Goal: Task Accomplishment & Management: Contribute content

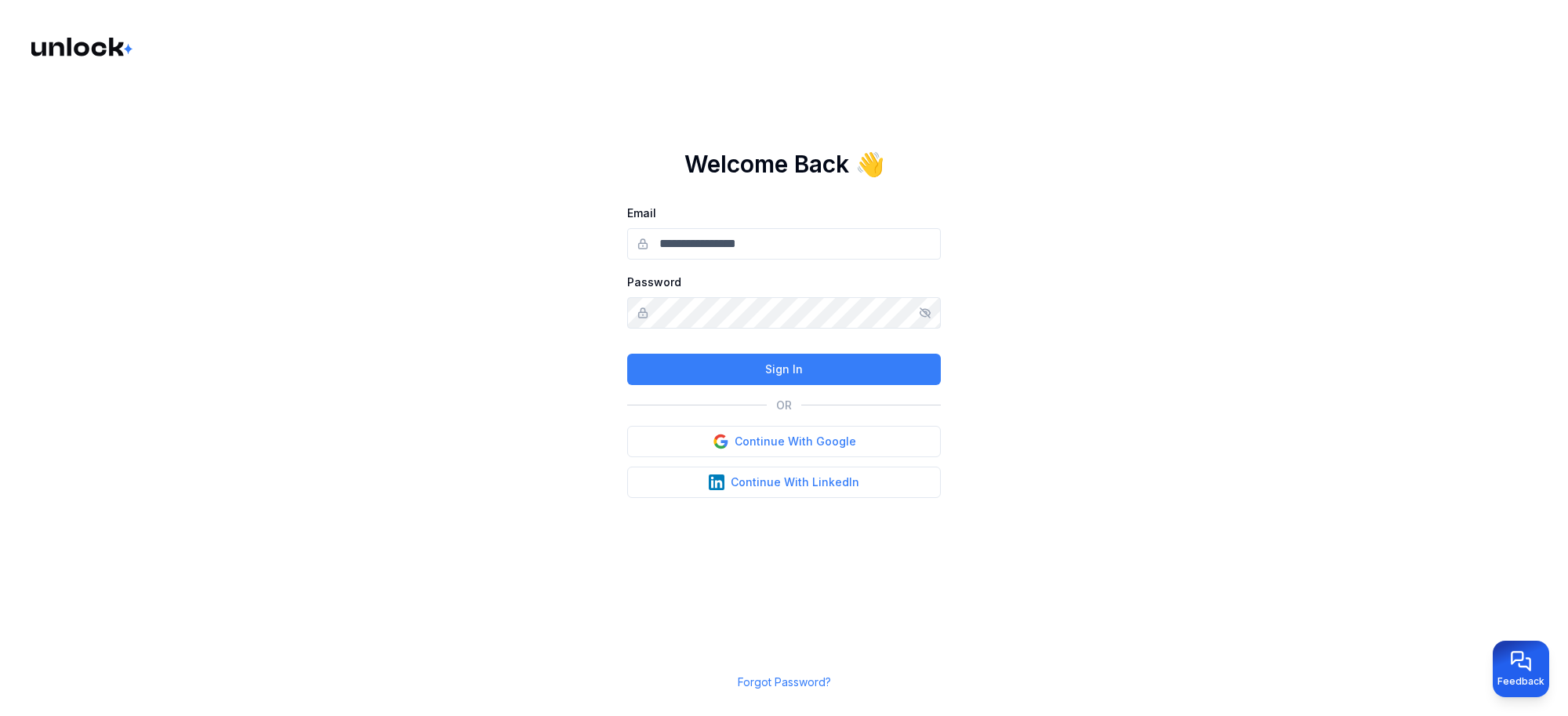
type input "**********"
click at [770, 379] on button "Sign In" at bounding box center [784, 369] width 313 height 31
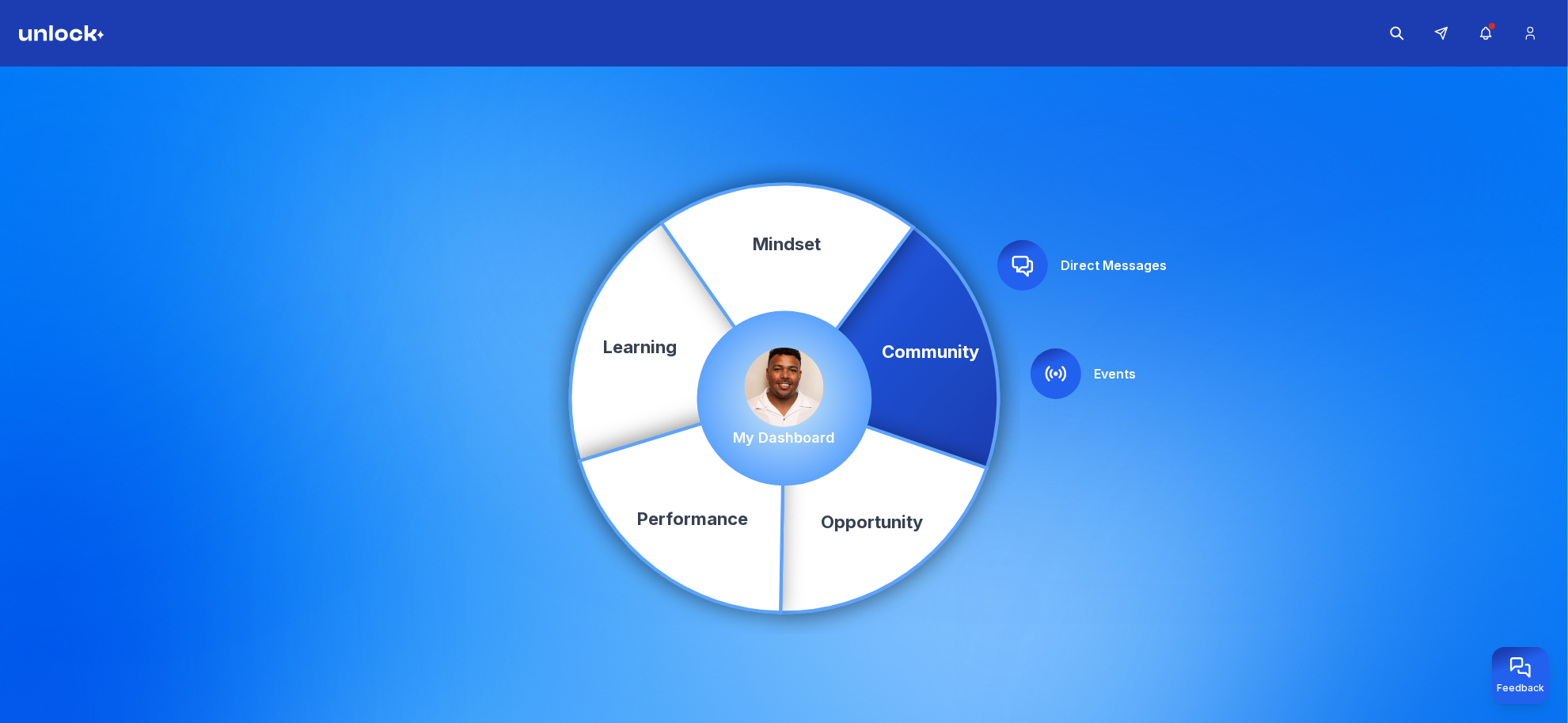
click at [765, 404] on img at bounding box center [784, 388] width 79 height 79
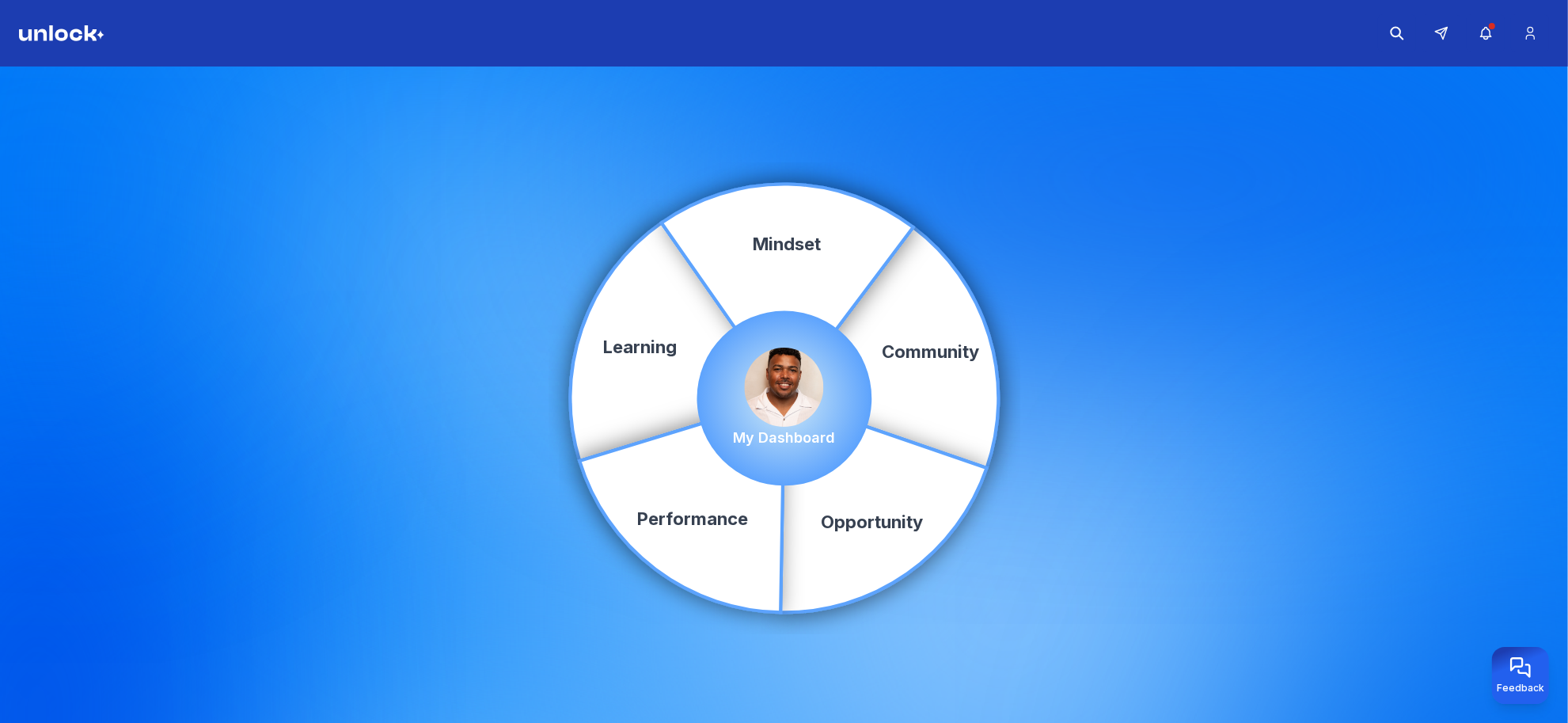
click at [779, 394] on img at bounding box center [784, 388] width 79 height 79
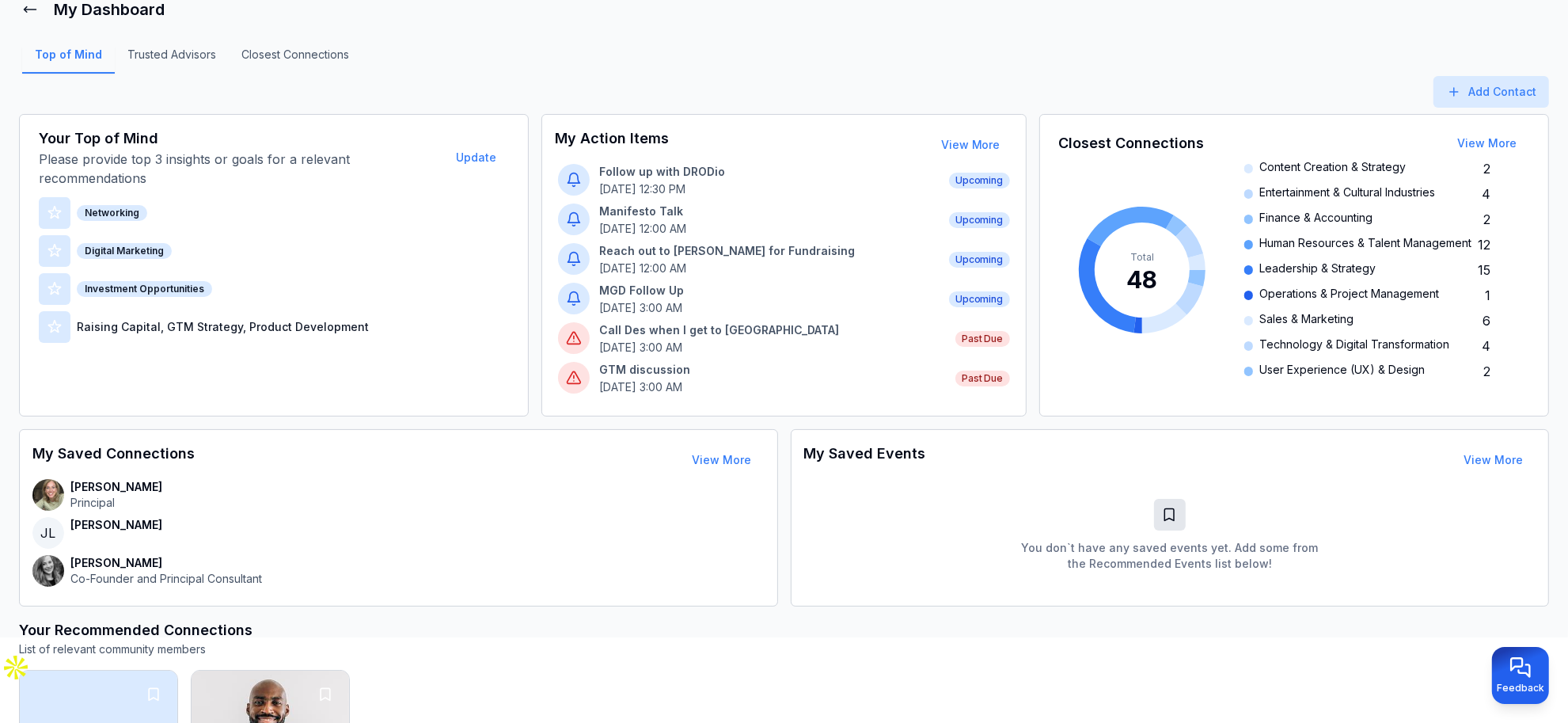
scroll to position [46, 0]
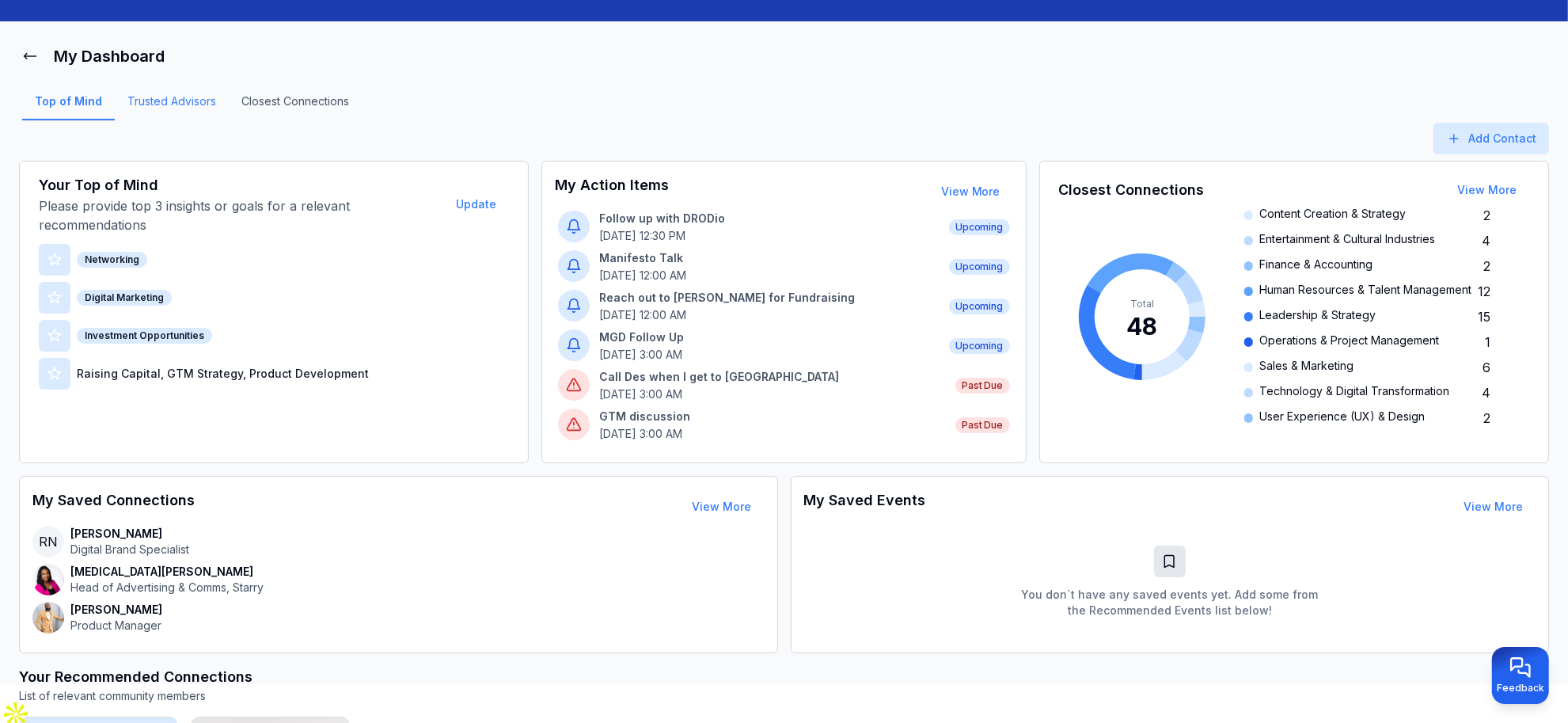
click at [194, 109] on link "Trusted Advisors" at bounding box center [171, 106] width 114 height 27
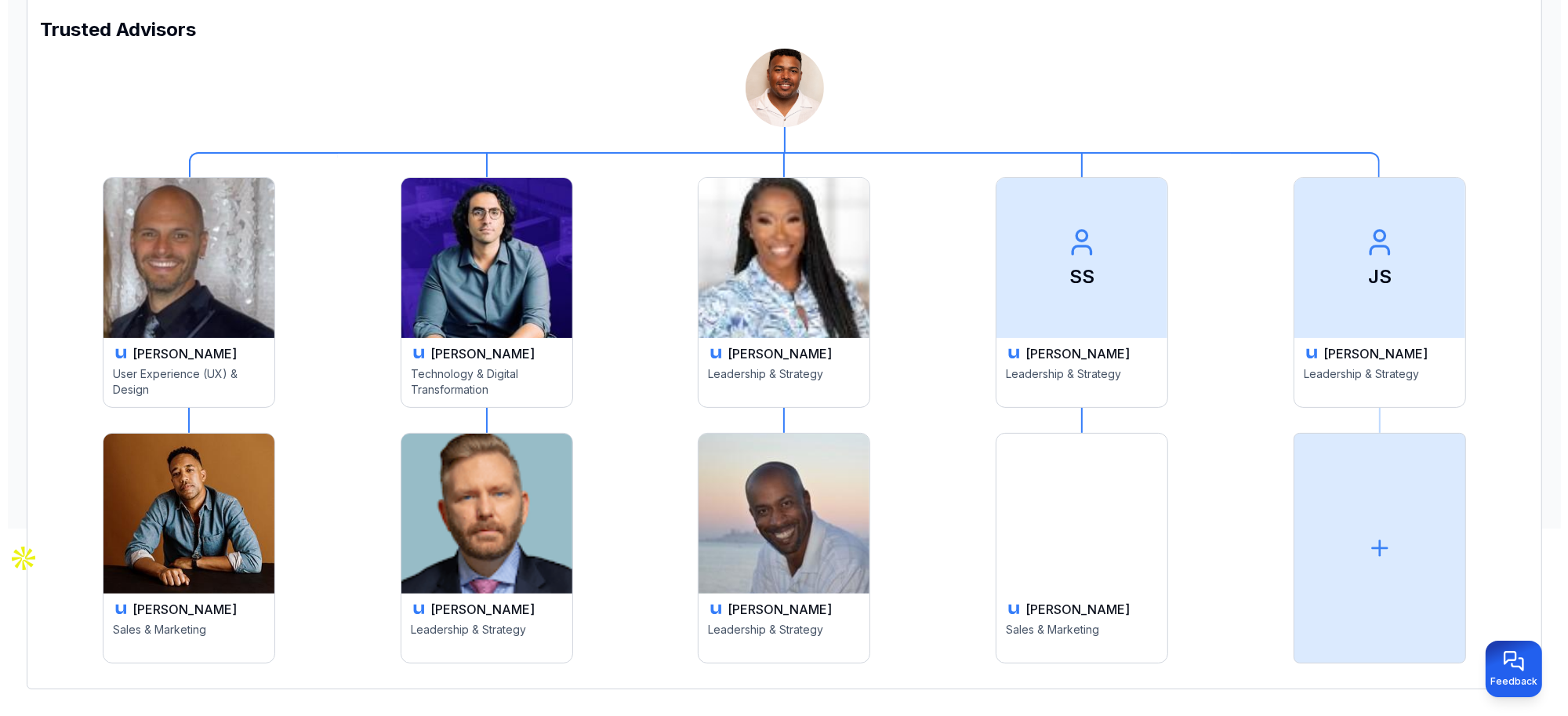
scroll to position [214, 0]
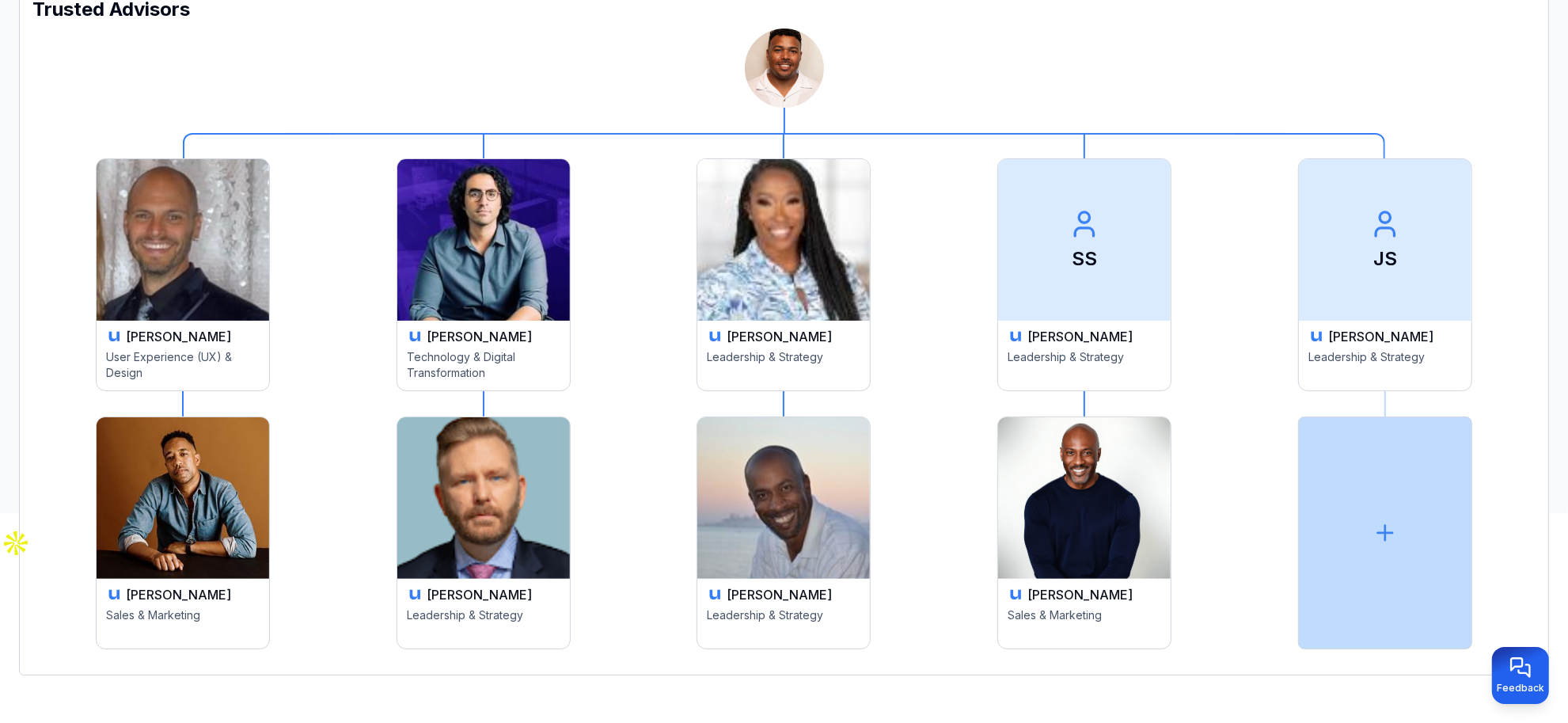
click at [1367, 529] on div at bounding box center [1385, 533] width 174 height 233
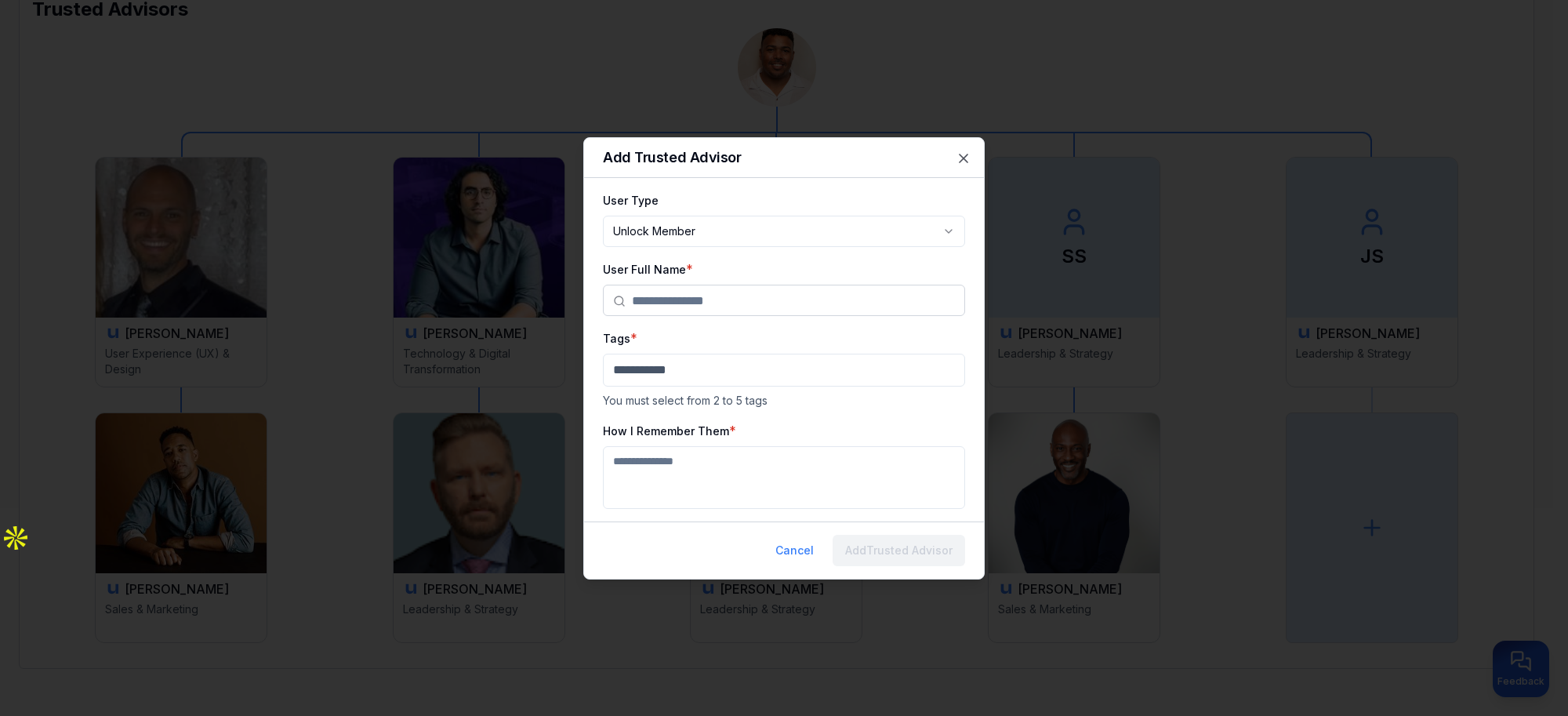
click at [859, 237] on body "**********" at bounding box center [777, 143] width 1553 height 716
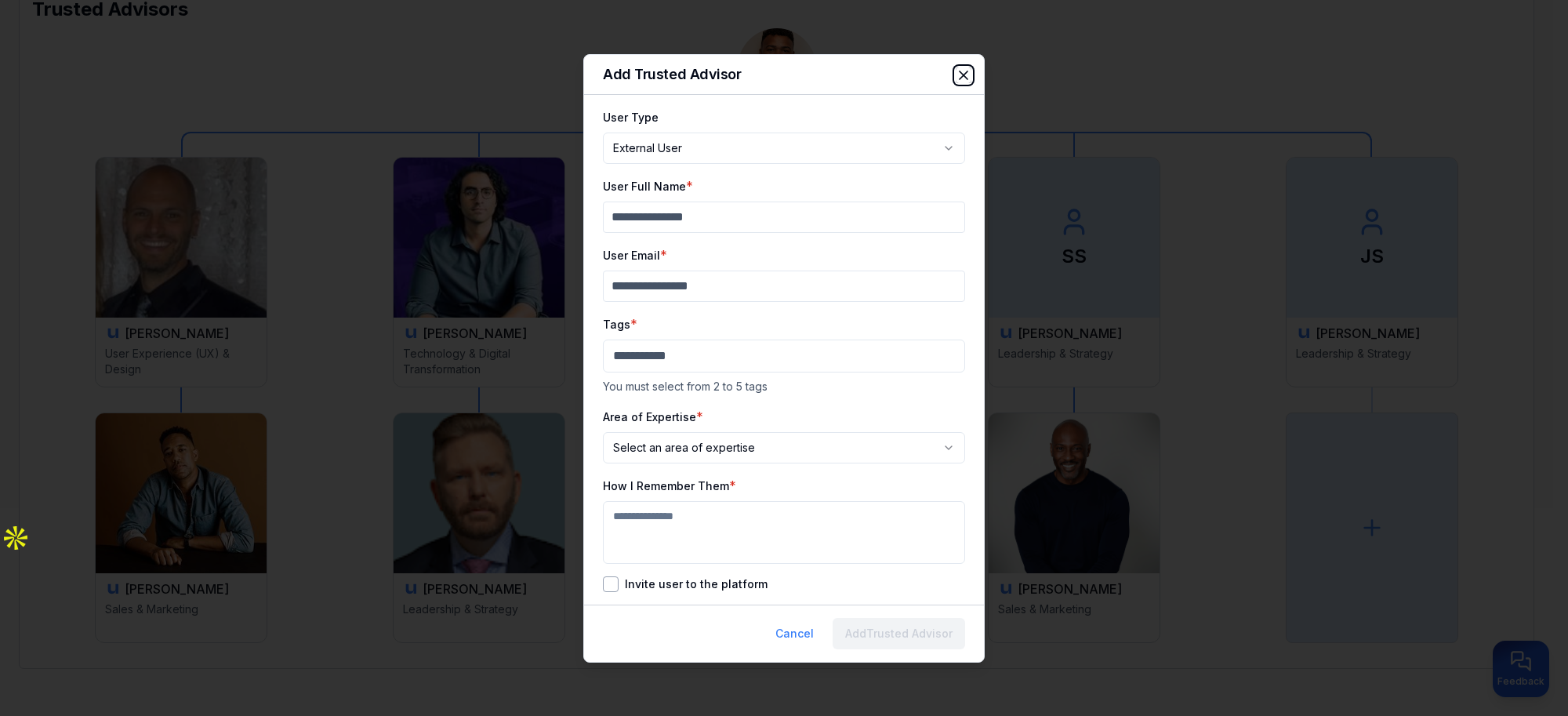
click at [961, 72] on icon "button" at bounding box center [963, 76] width 8 height 8
select select "********"
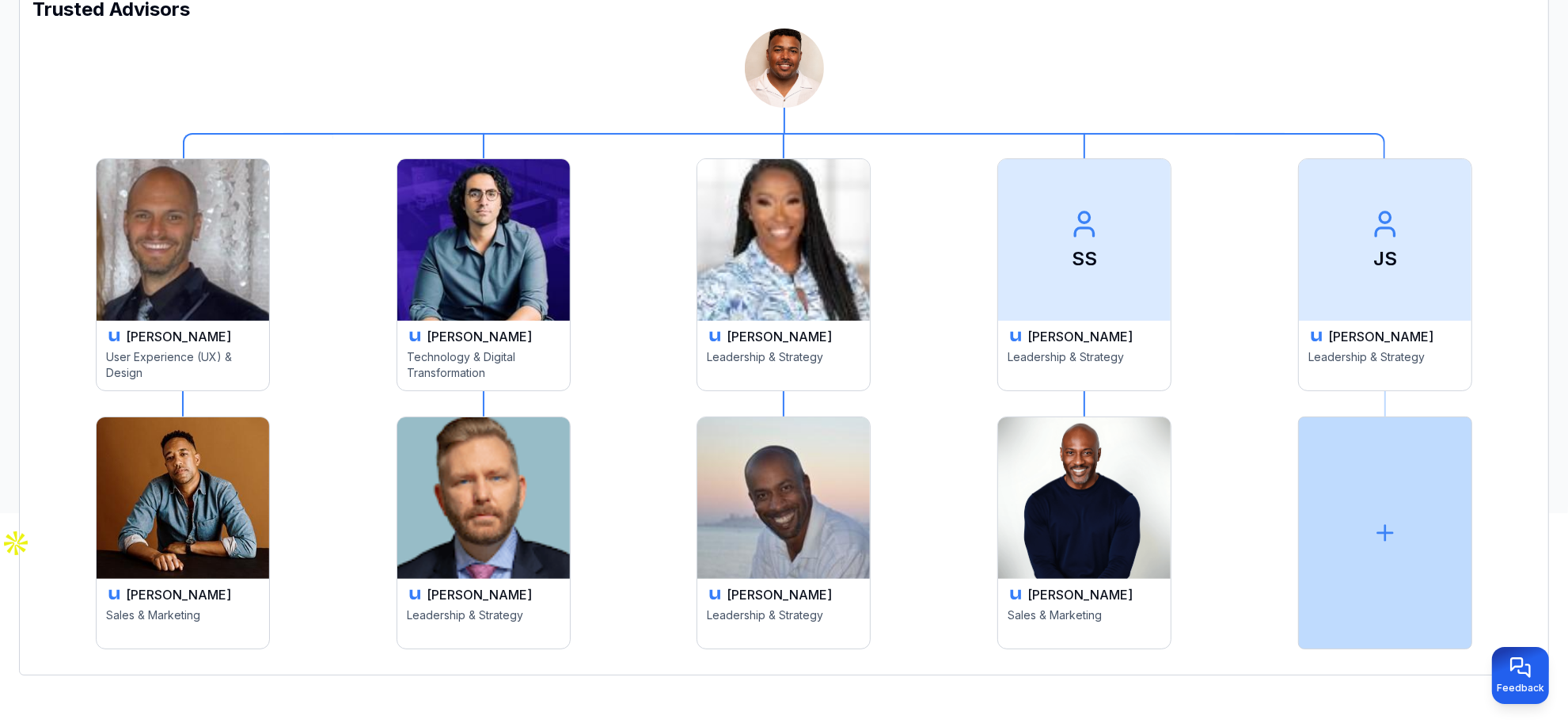
click at [1392, 509] on div at bounding box center [1385, 533] width 174 height 233
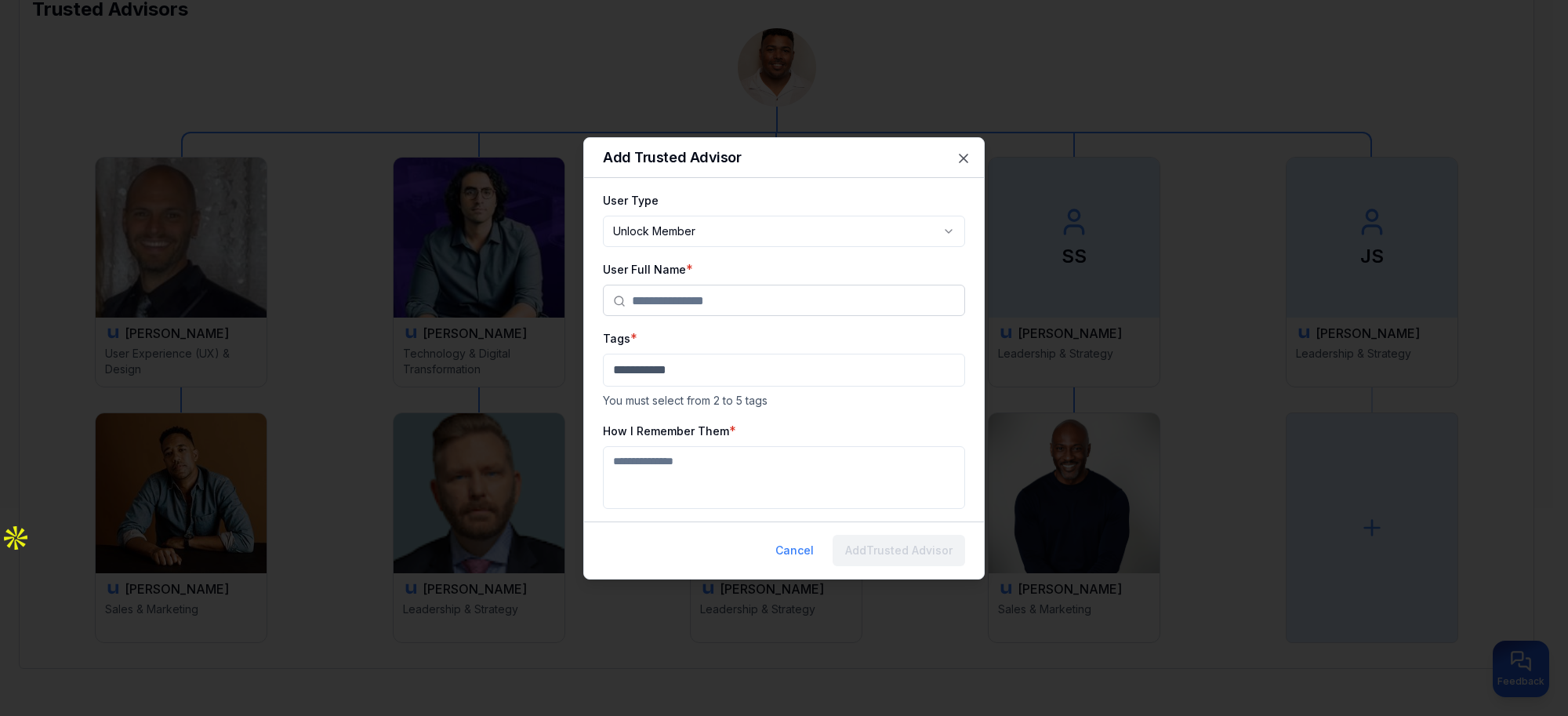
click at [738, 300] on input "text" at bounding box center [793, 302] width 323 height 31
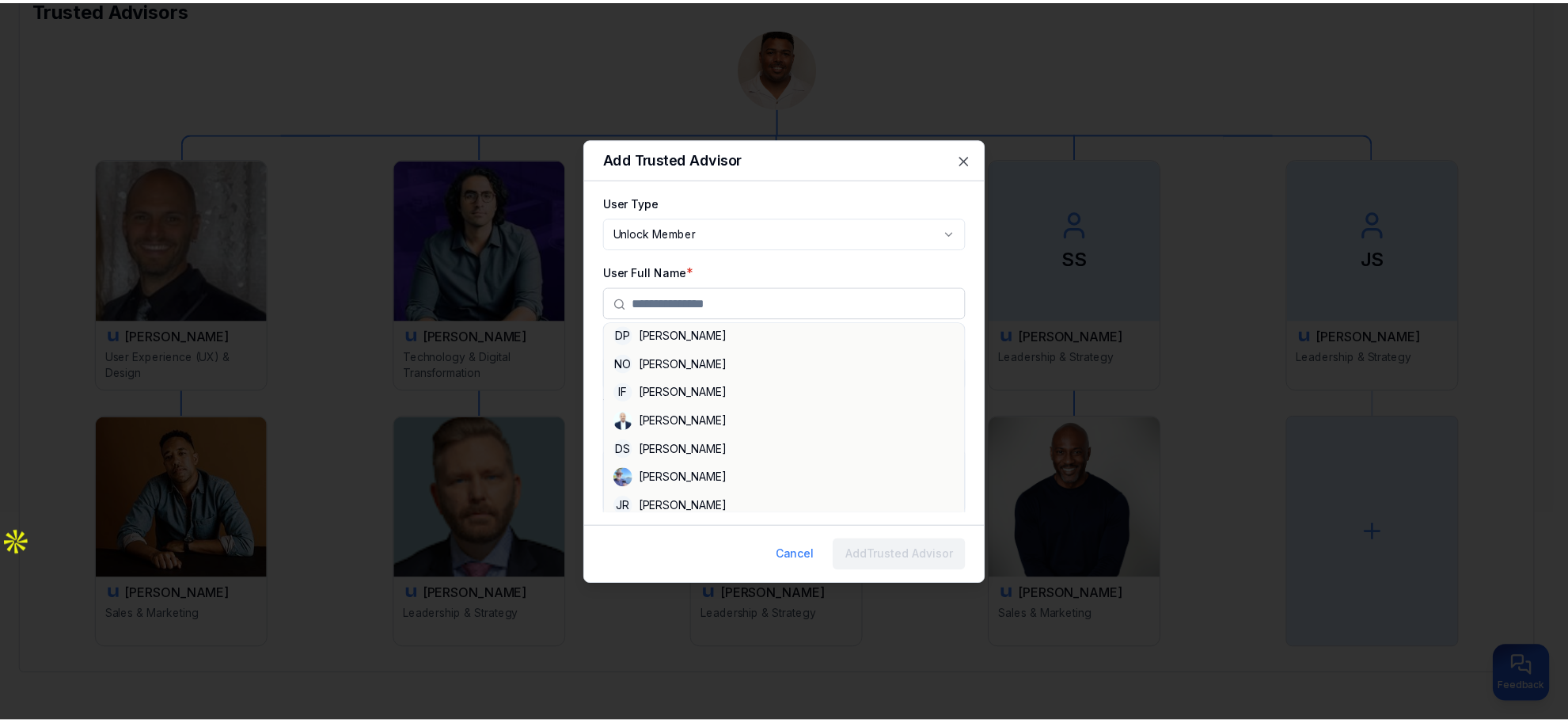
scroll to position [2673, 0]
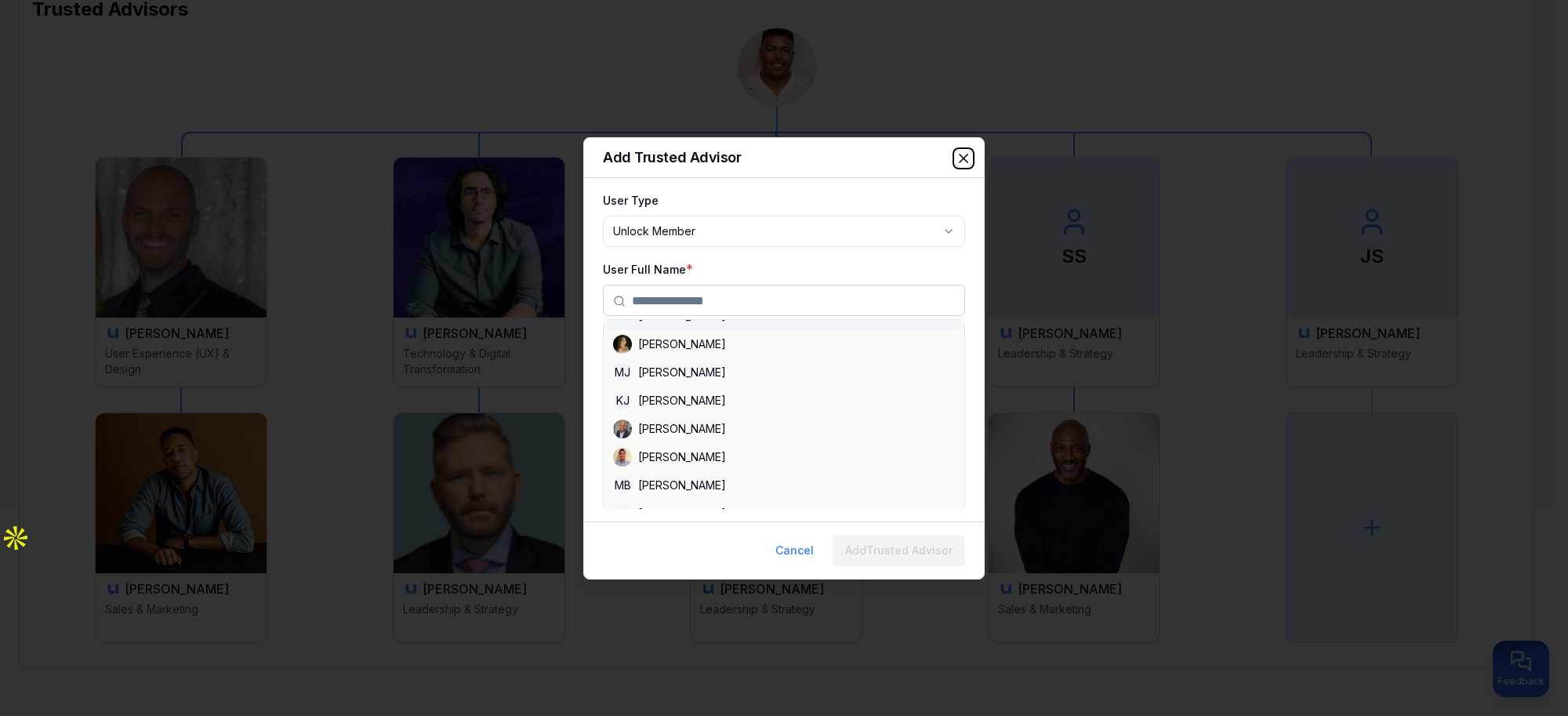
click at [965, 159] on icon "button" at bounding box center [963, 158] width 8 height 8
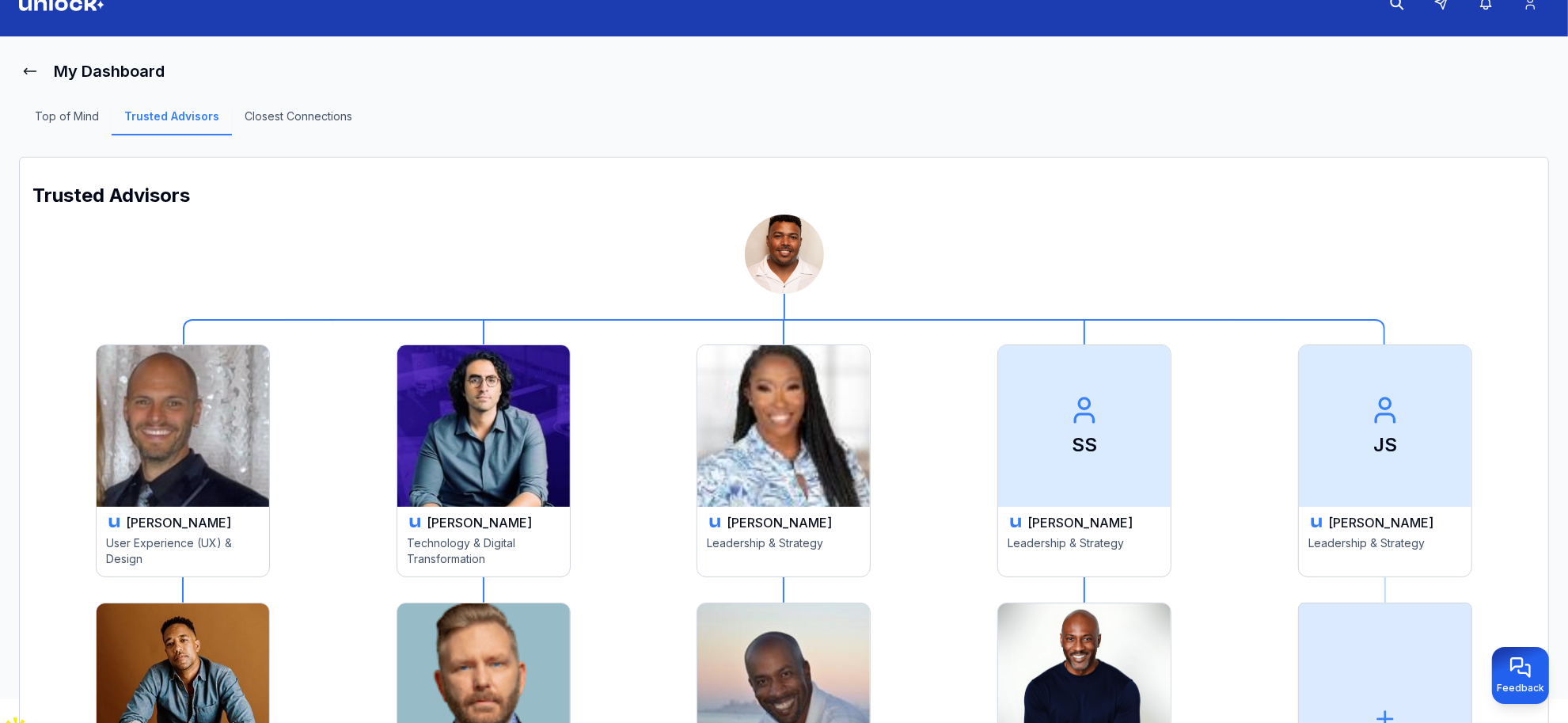
scroll to position [0, 0]
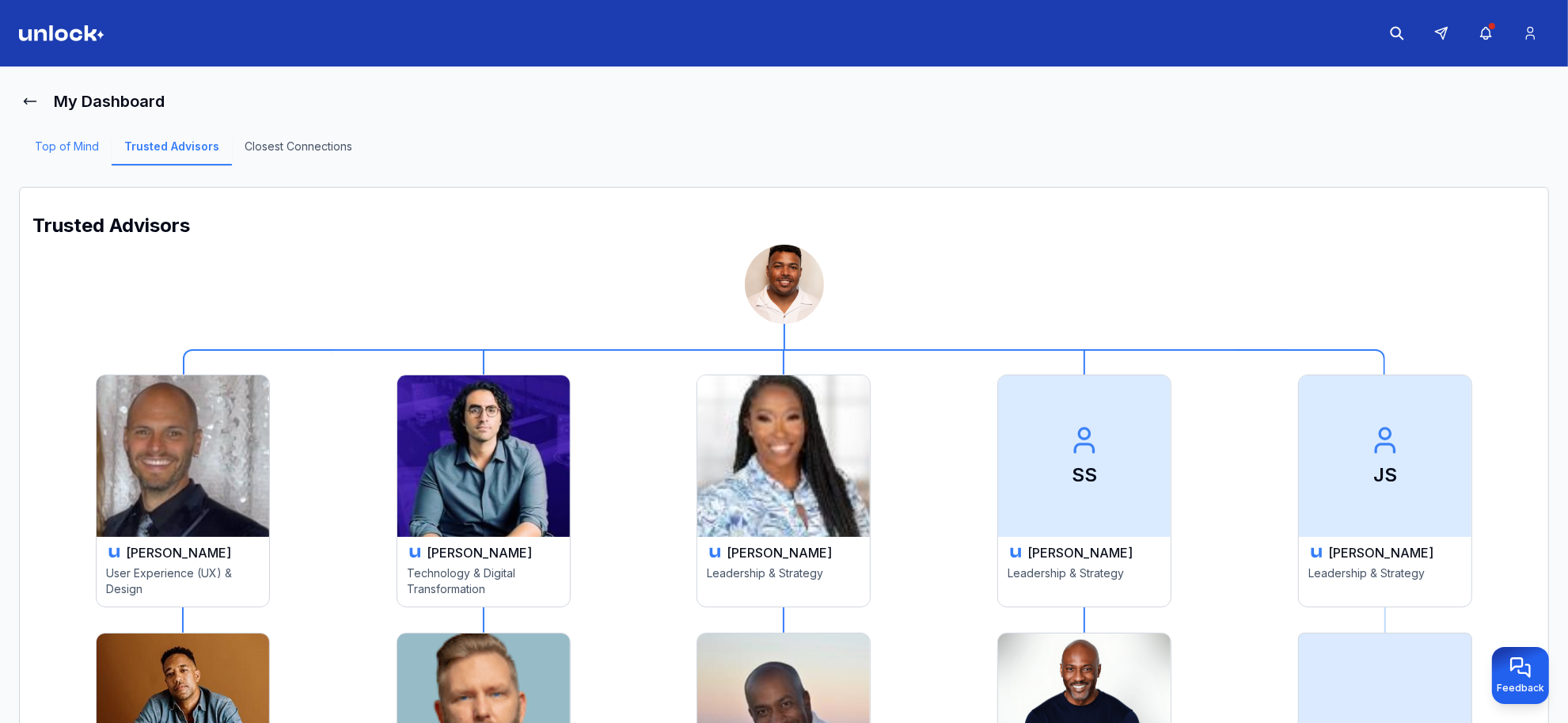
click at [97, 152] on link "Top of Mind" at bounding box center [66, 152] width 89 height 27
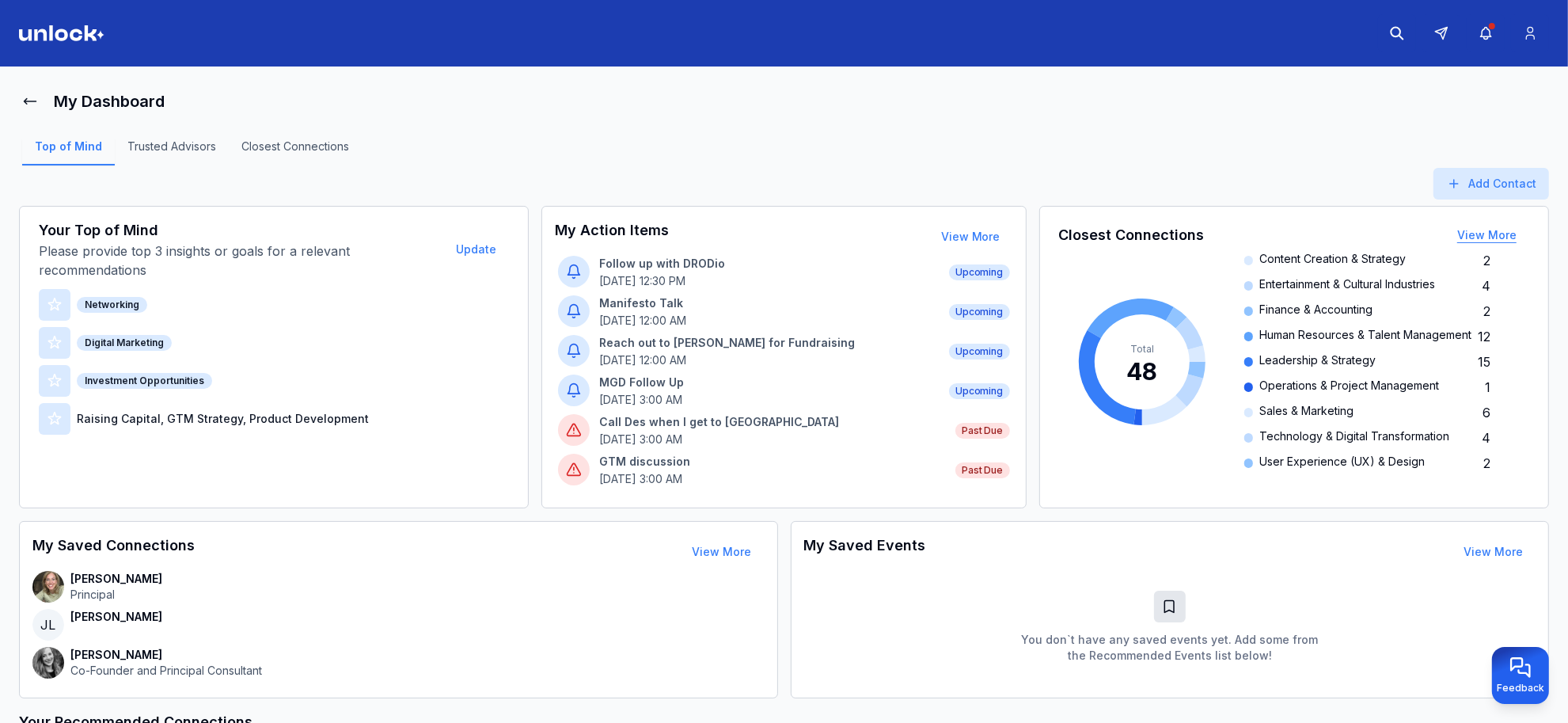
click at [1457, 234] on button "View More" at bounding box center [1486, 235] width 84 height 32
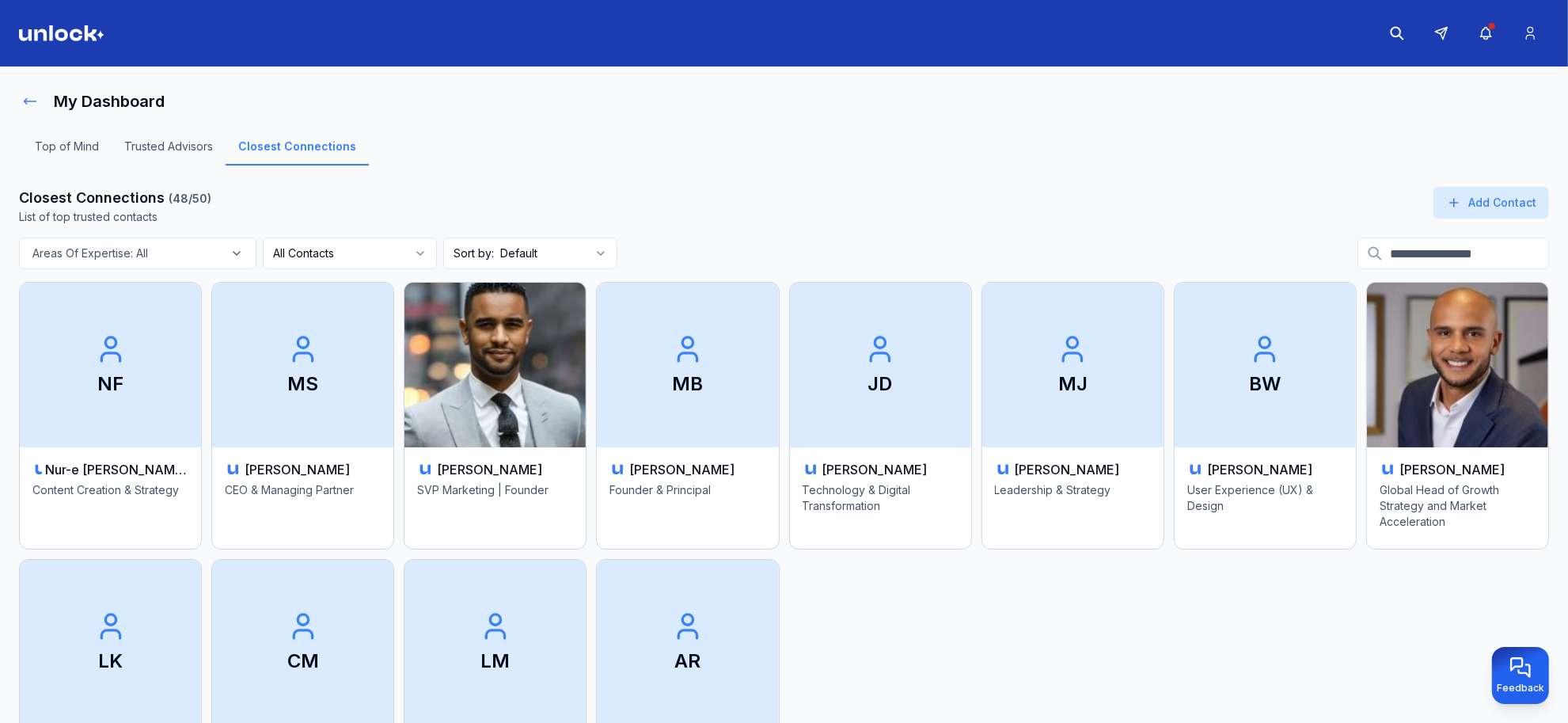
click at [25, 105] on icon at bounding box center [30, 101] width 16 height 16
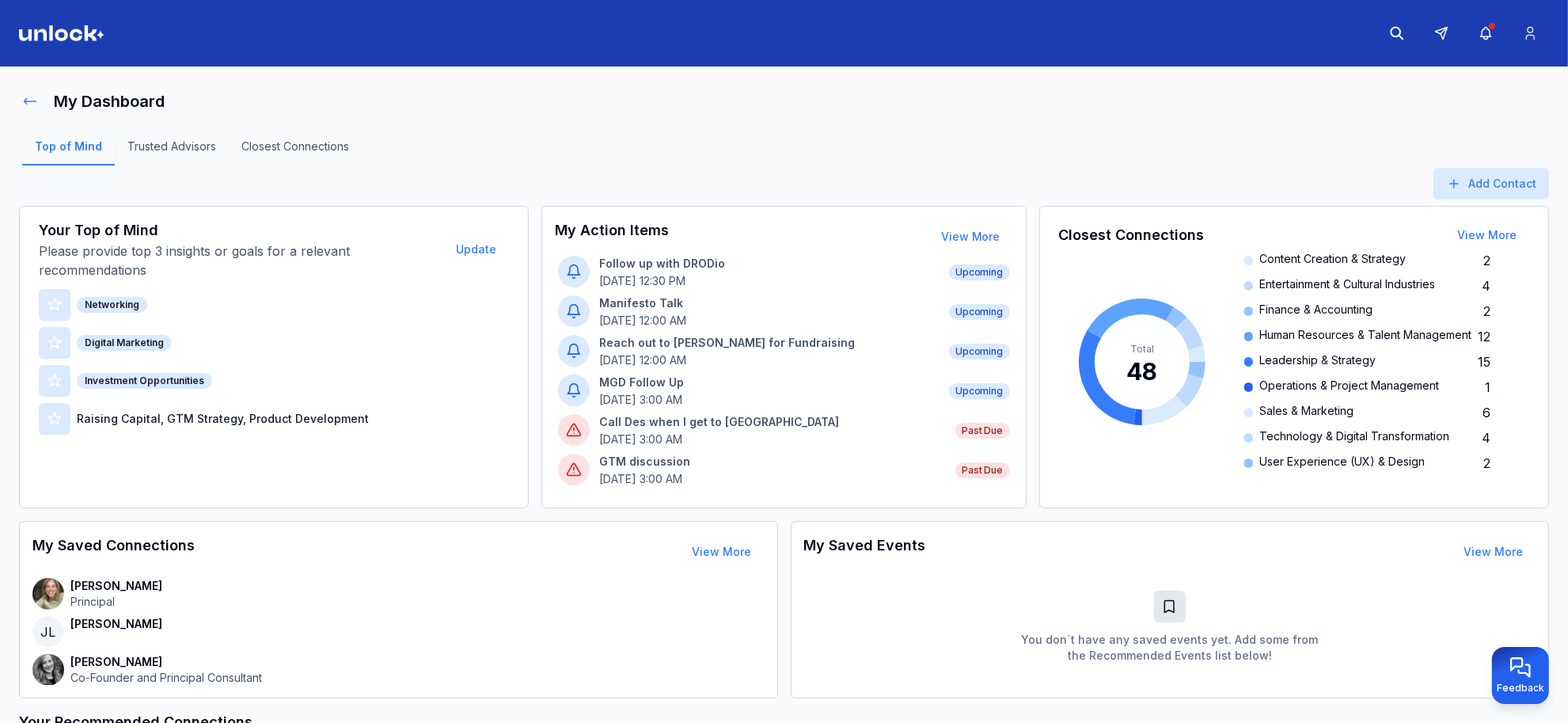
click at [38, 104] on icon at bounding box center [30, 101] width 16 height 16
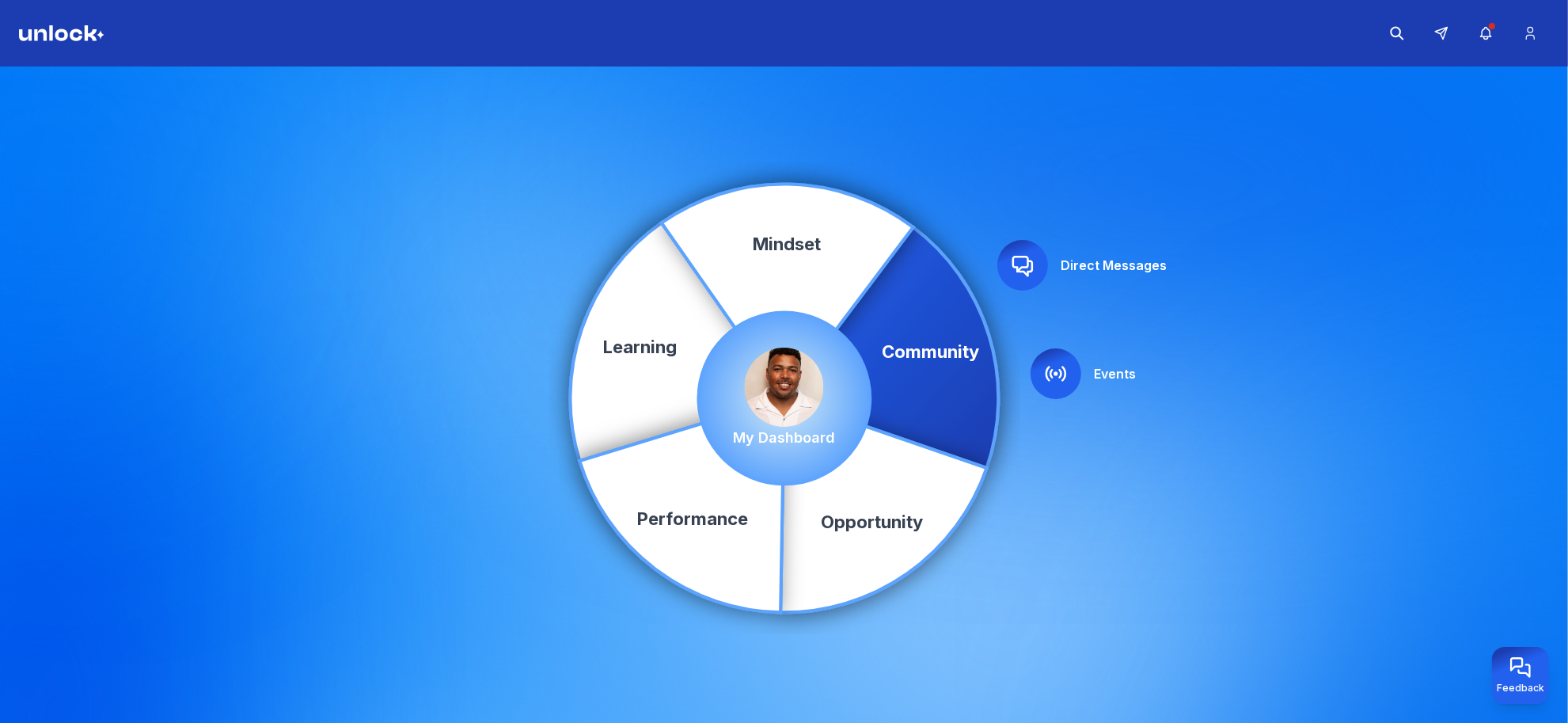
click at [1243, 157] on div "Community Learning Opportunity Performance Mindset Direct Messages Events My Da…" at bounding box center [784, 398] width 1568 height 663
click at [952, 356] on icon at bounding box center [891, 346] width 214 height 241
click at [1018, 268] on icon at bounding box center [1022, 266] width 19 height 19
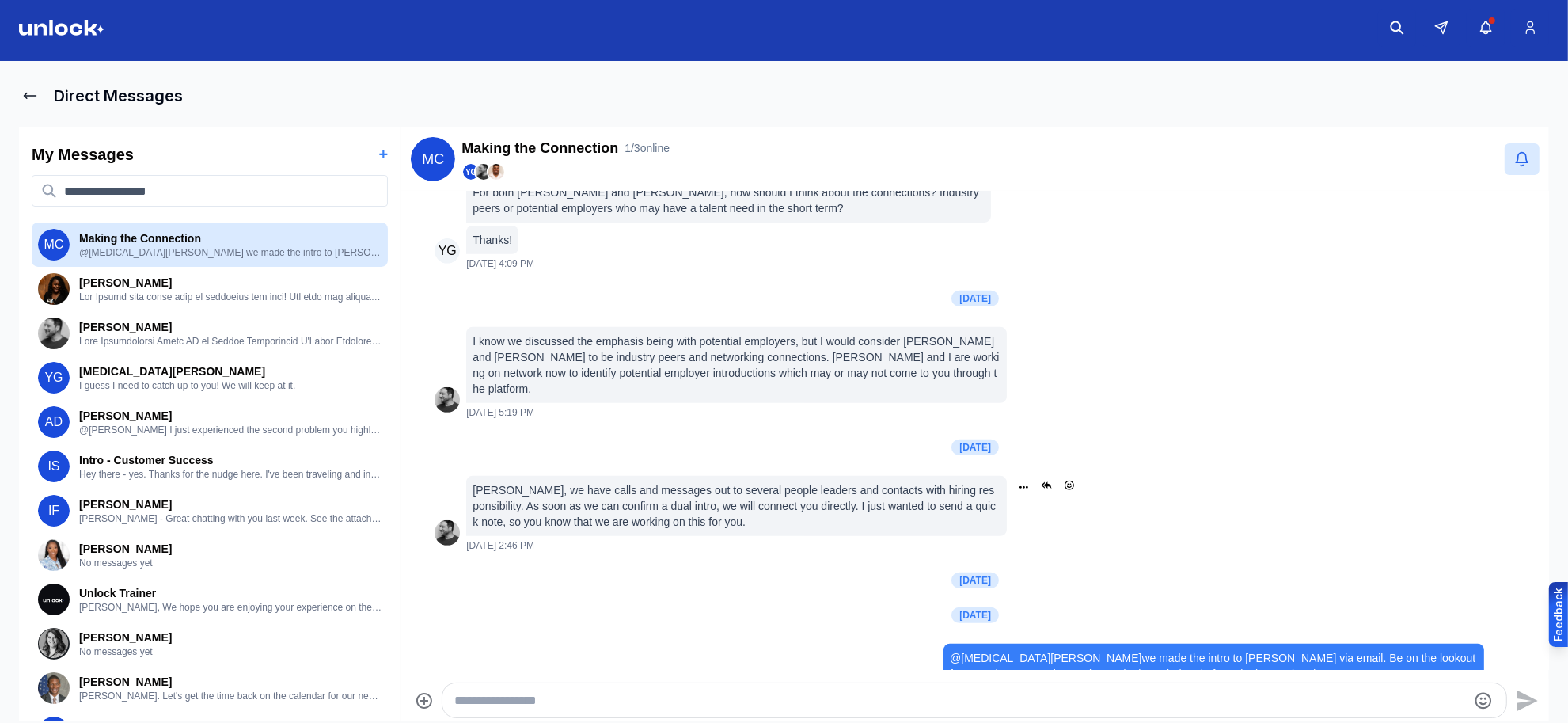
scroll to position [829, 0]
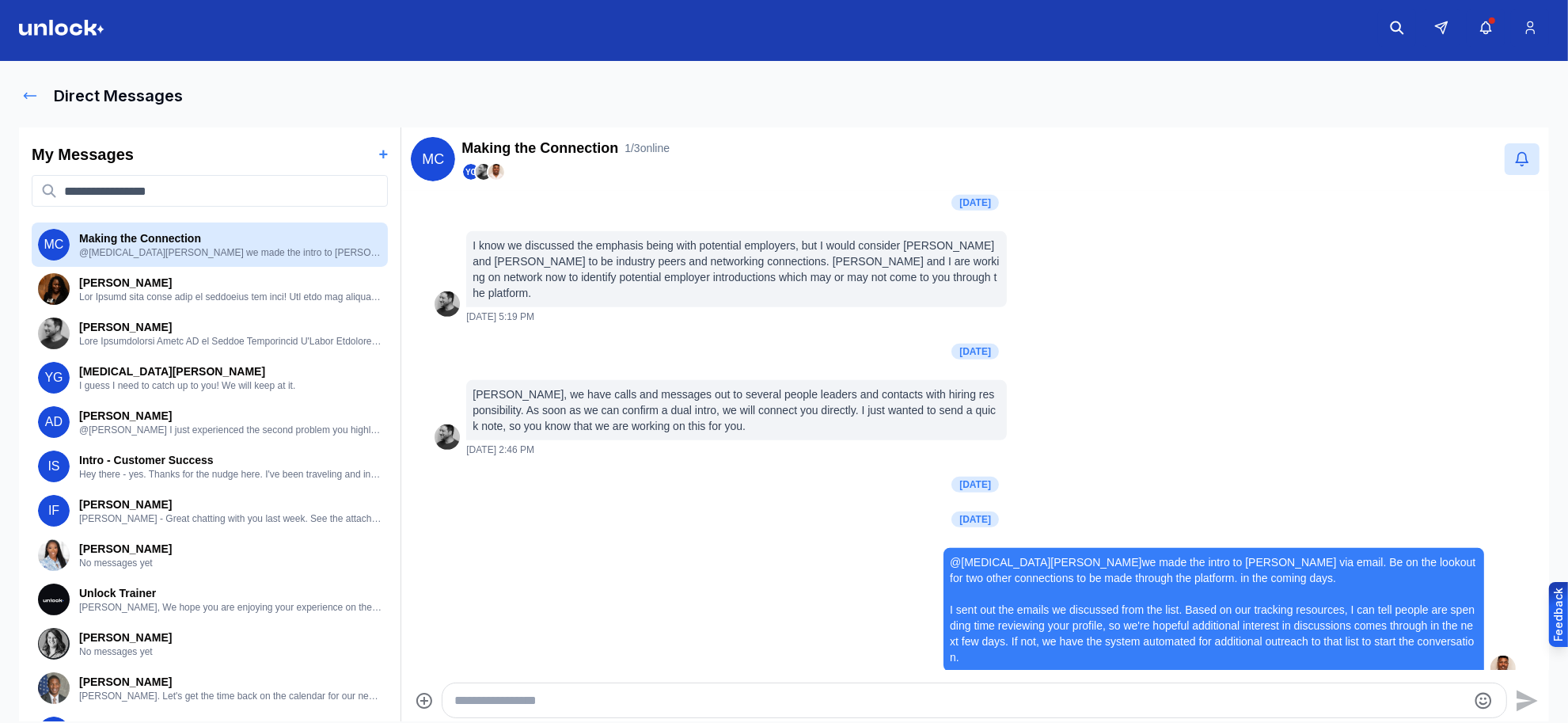
click at [29, 100] on icon at bounding box center [30, 96] width 16 height 16
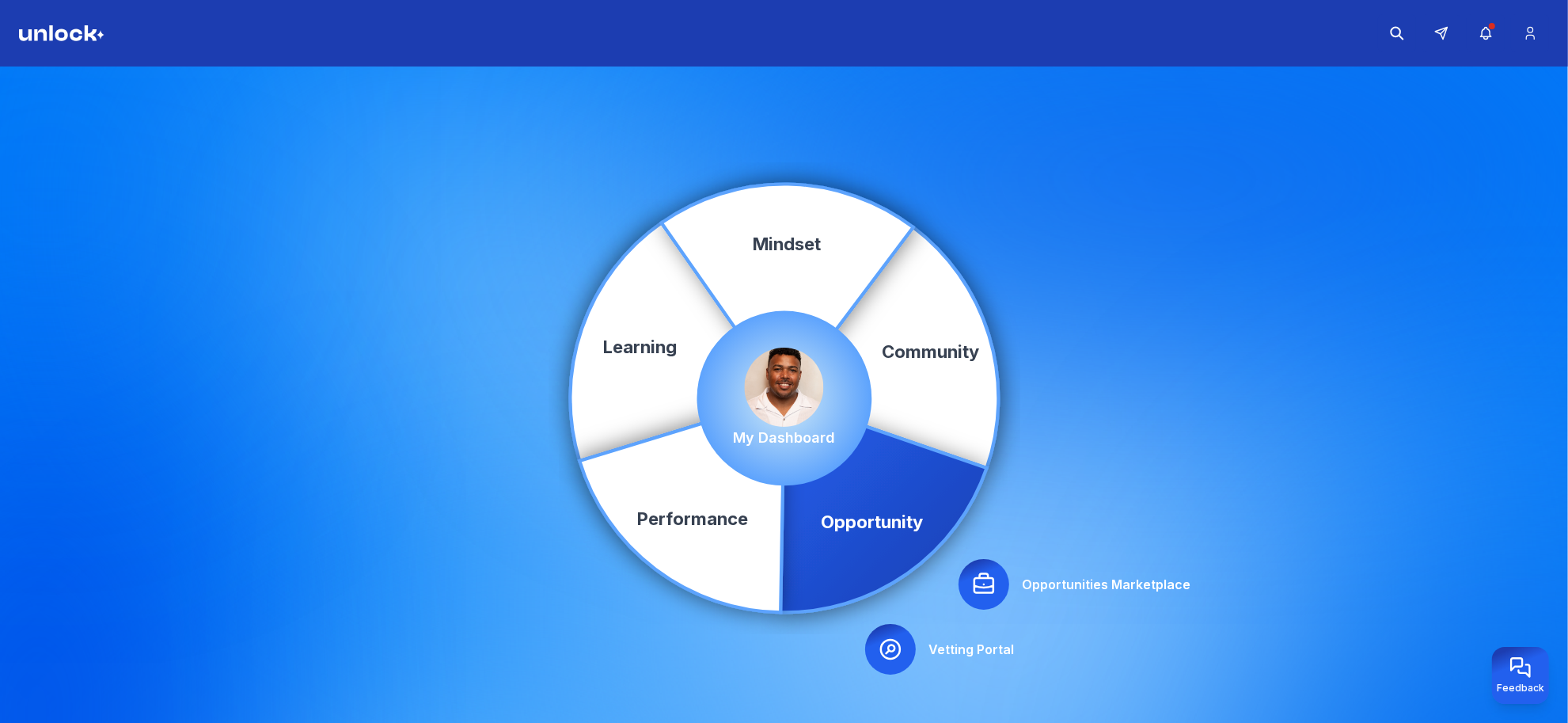
click at [989, 580] on icon at bounding box center [984, 584] width 26 height 26
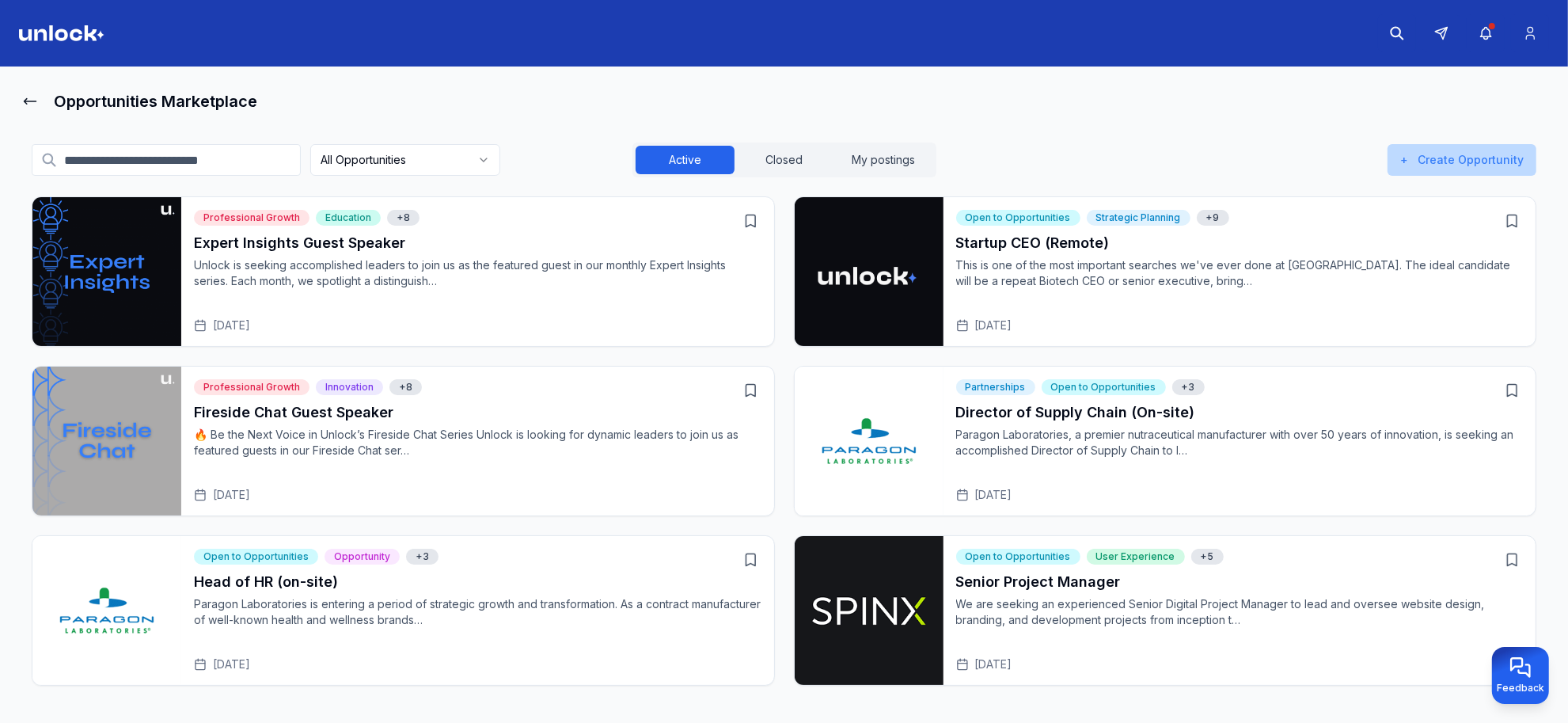
click at [1438, 168] on button "+ Create Opportunity" at bounding box center [1462, 160] width 149 height 32
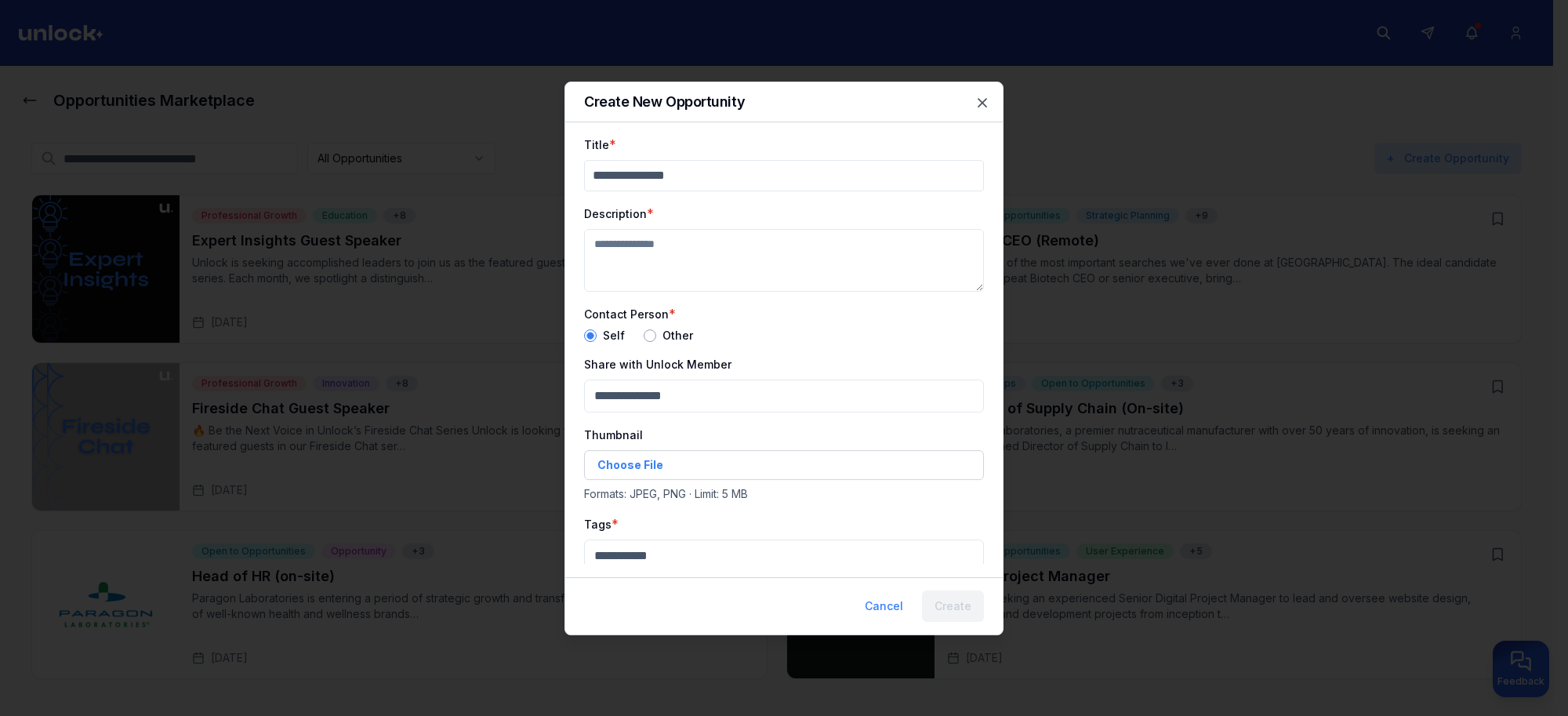
click at [683, 248] on textarea "Description" at bounding box center [784, 260] width 400 height 63
click at [884, 605] on button "Cancel" at bounding box center [884, 605] width 64 height 31
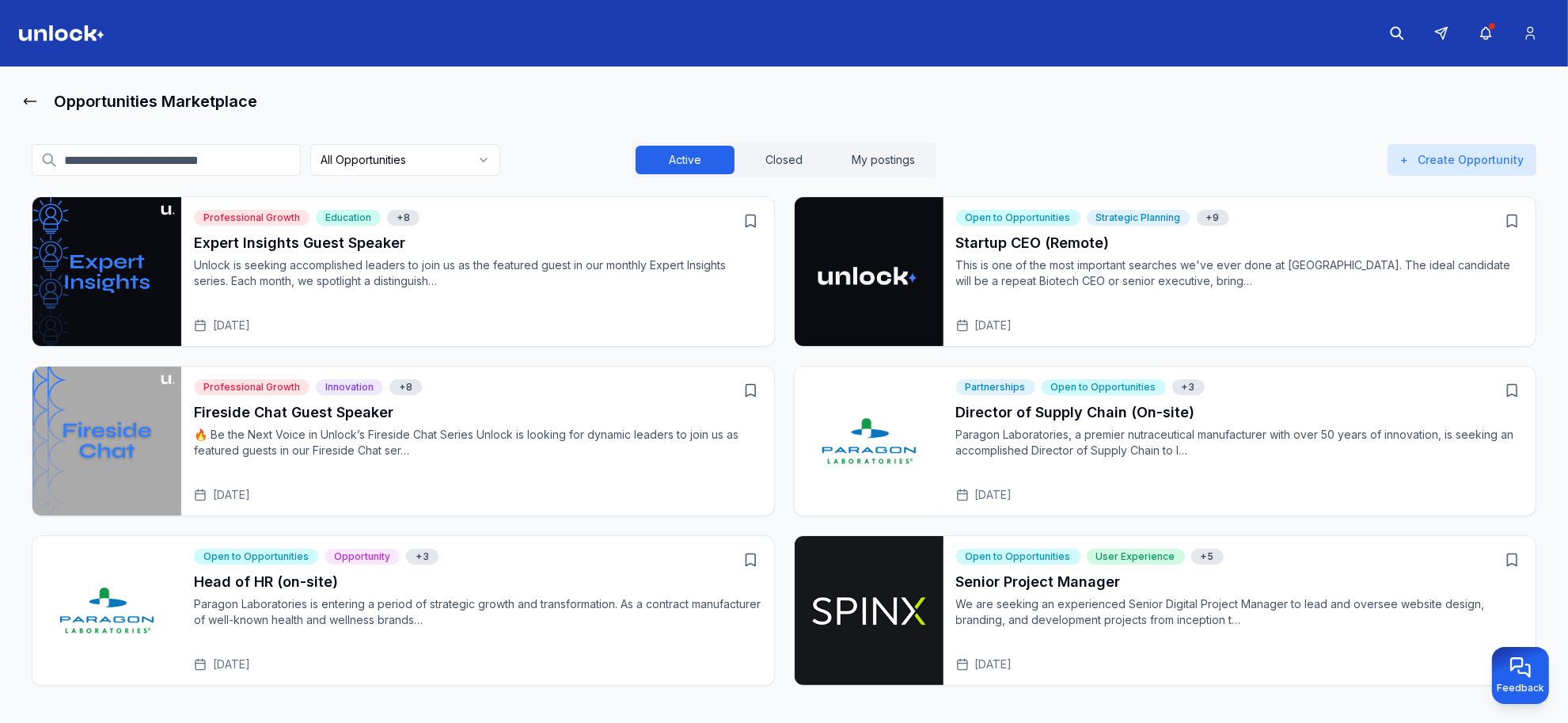
click at [453, 108] on div "Opportunities Marketplace" at bounding box center [783, 101] width 1529 height 32
click at [32, 96] on icon at bounding box center [30, 101] width 16 height 16
